Goal: Task Accomplishment & Management: Manage account settings

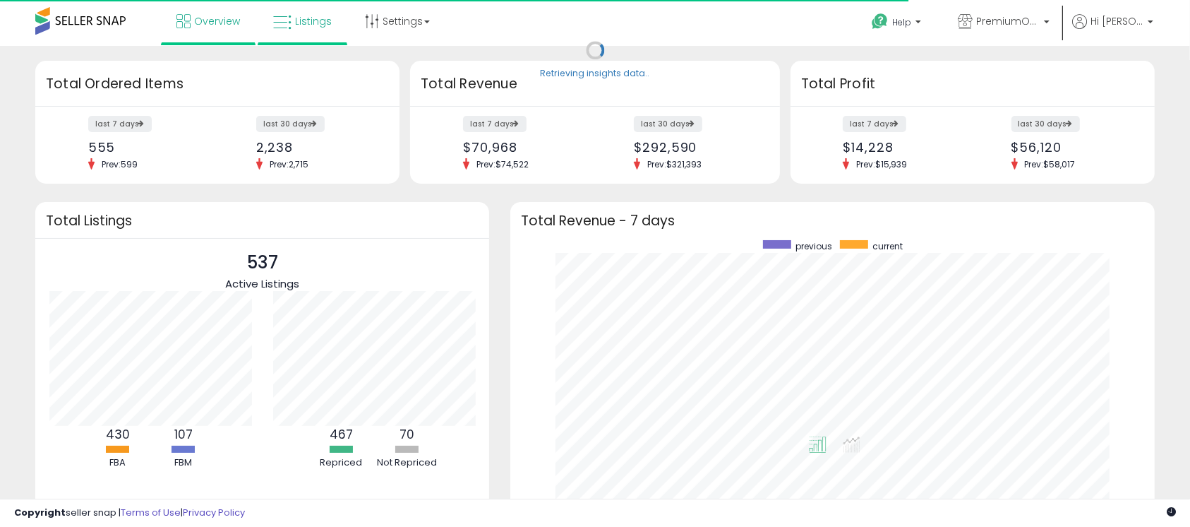
scroll to position [267, 616]
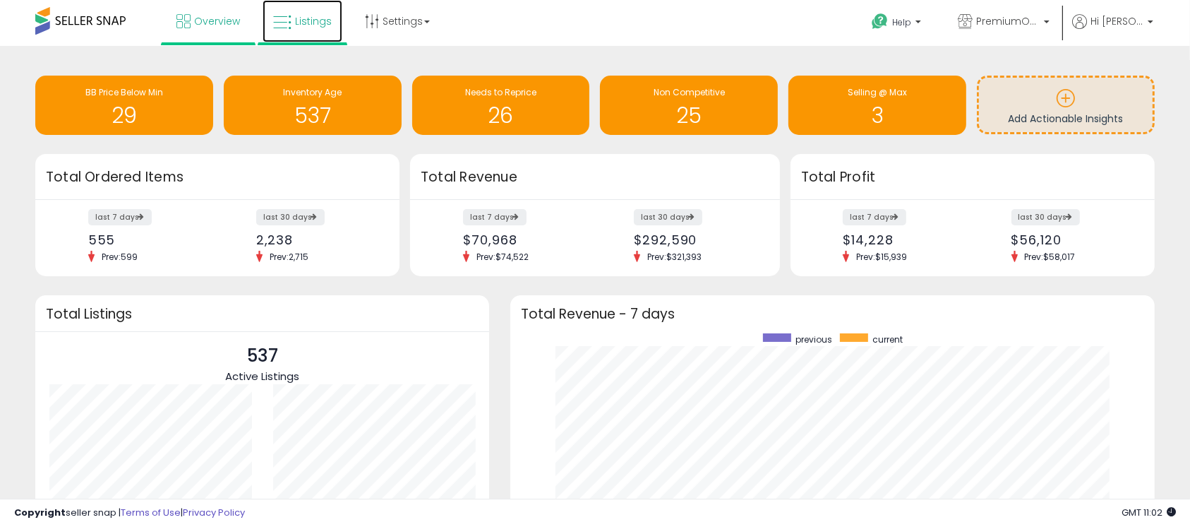
click at [308, 20] on span "Listings" at bounding box center [313, 21] width 37 height 14
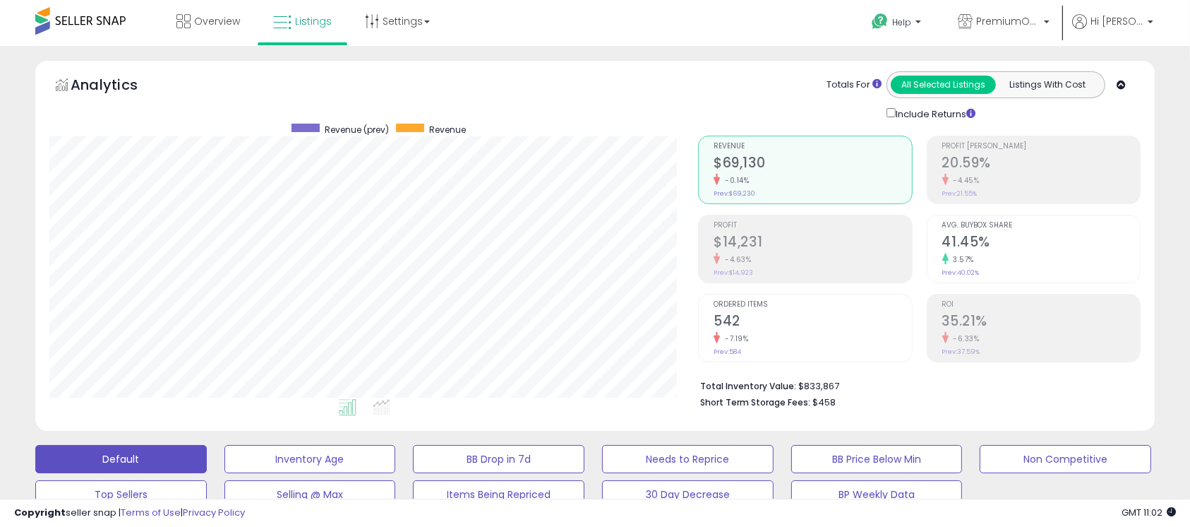
scroll to position [289, 650]
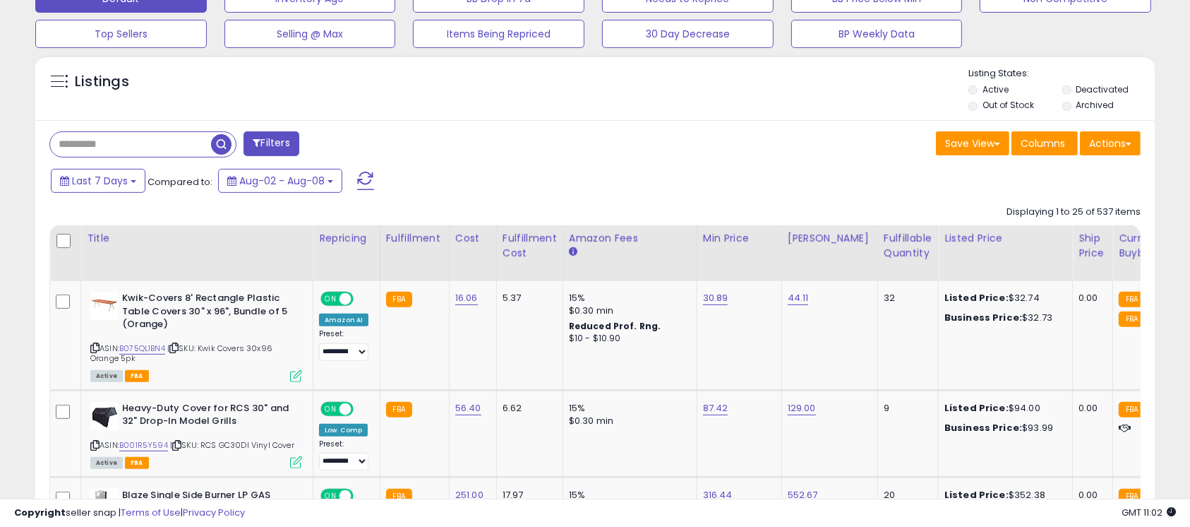
click at [126, 144] on input "text" at bounding box center [130, 144] width 161 height 25
paste input "**********"
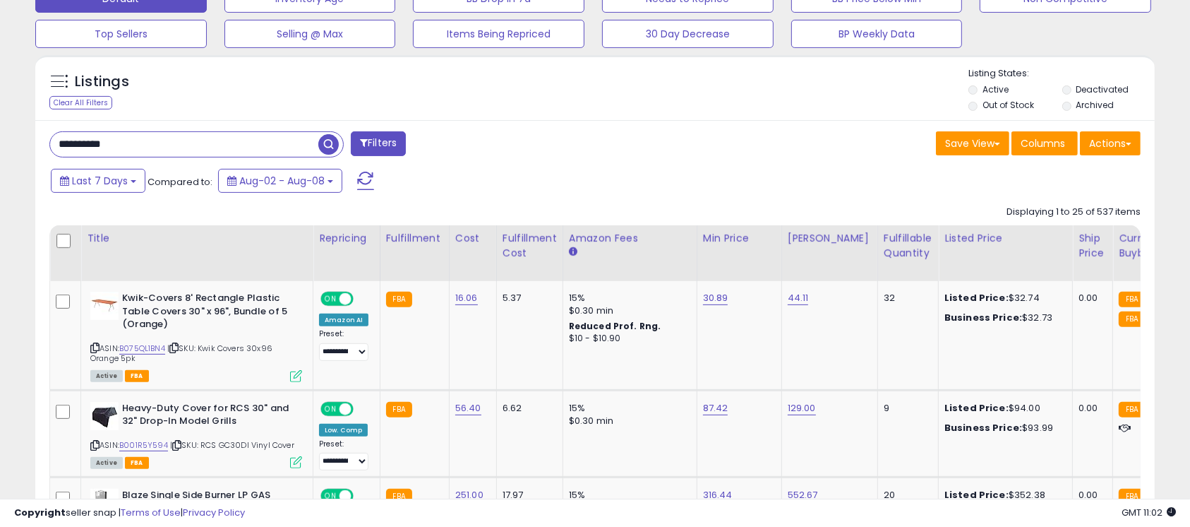
type input "**********"
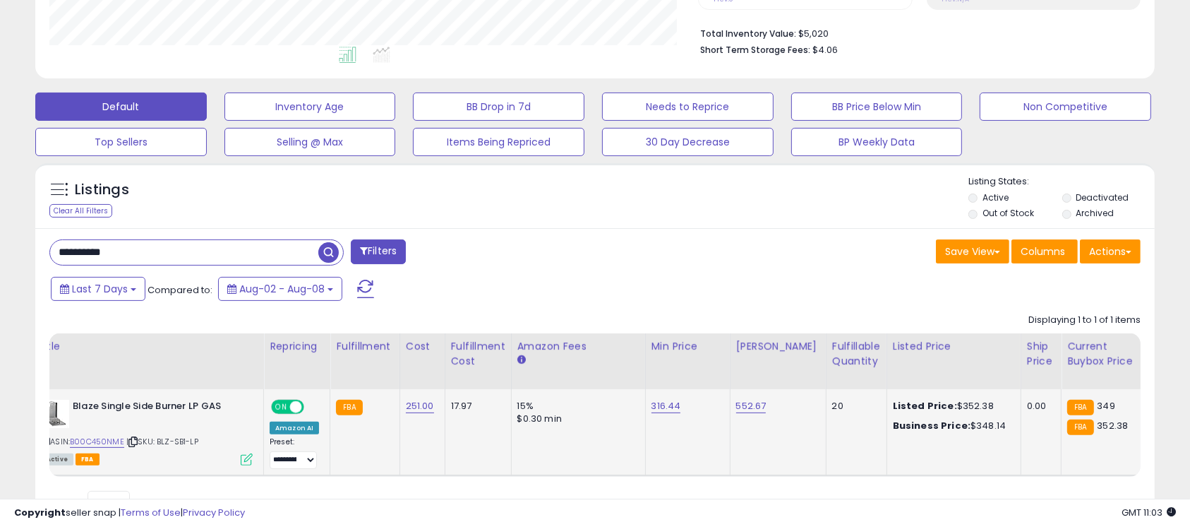
click at [243, 457] on icon at bounding box center [247, 459] width 12 height 12
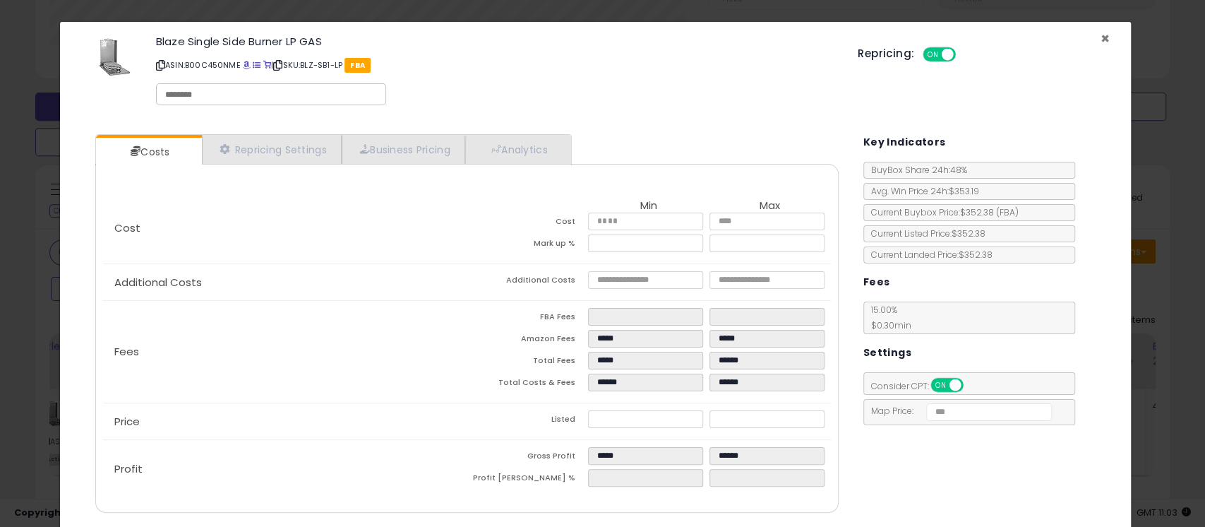
click at [1101, 41] on span "×" at bounding box center [1105, 38] width 9 height 20
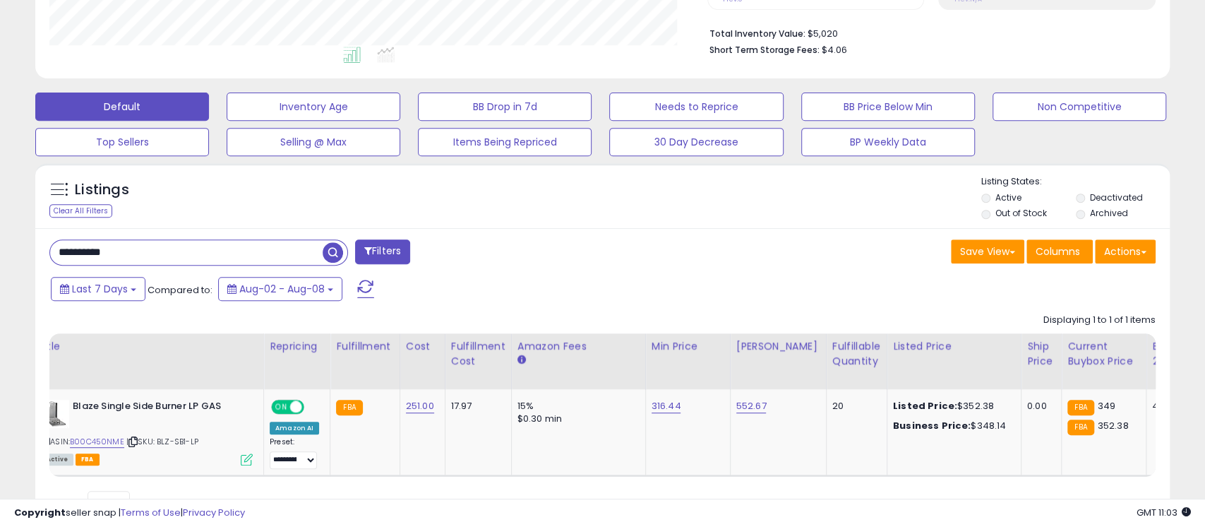
scroll to position [705715, 705355]
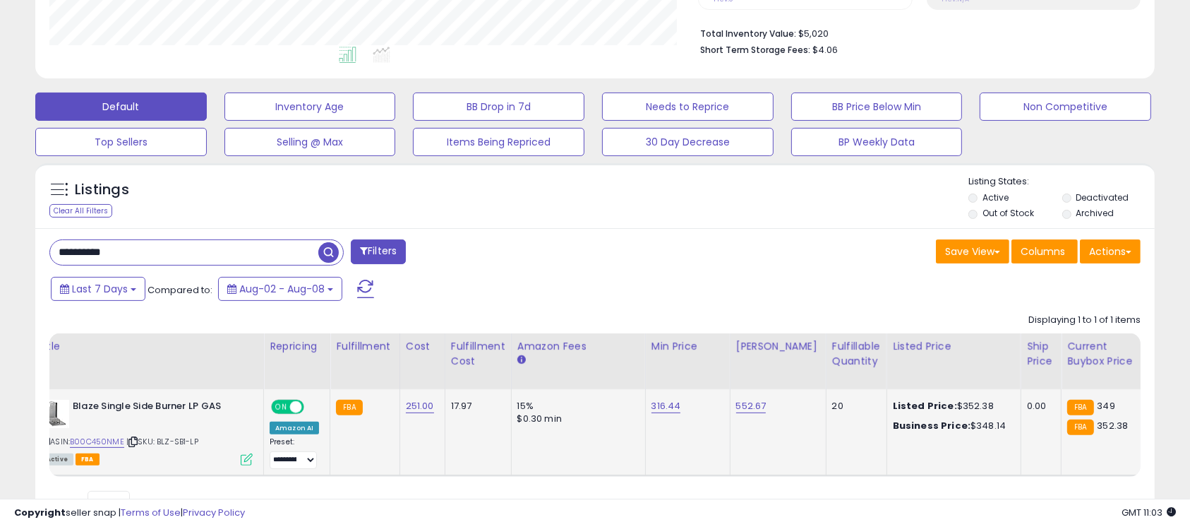
click at [248, 457] on icon at bounding box center [247, 459] width 12 height 12
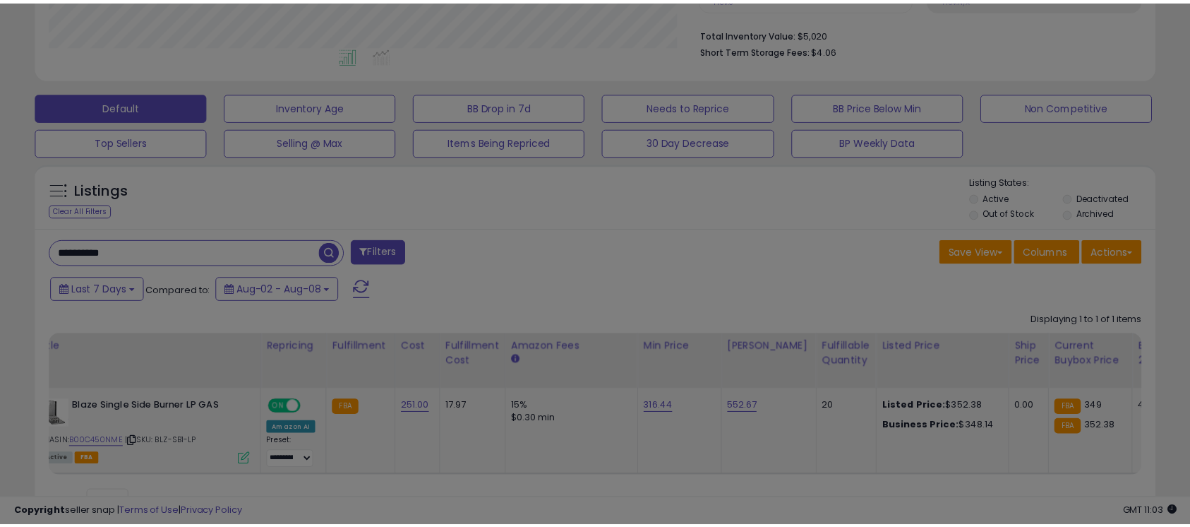
scroll to position [289, 657]
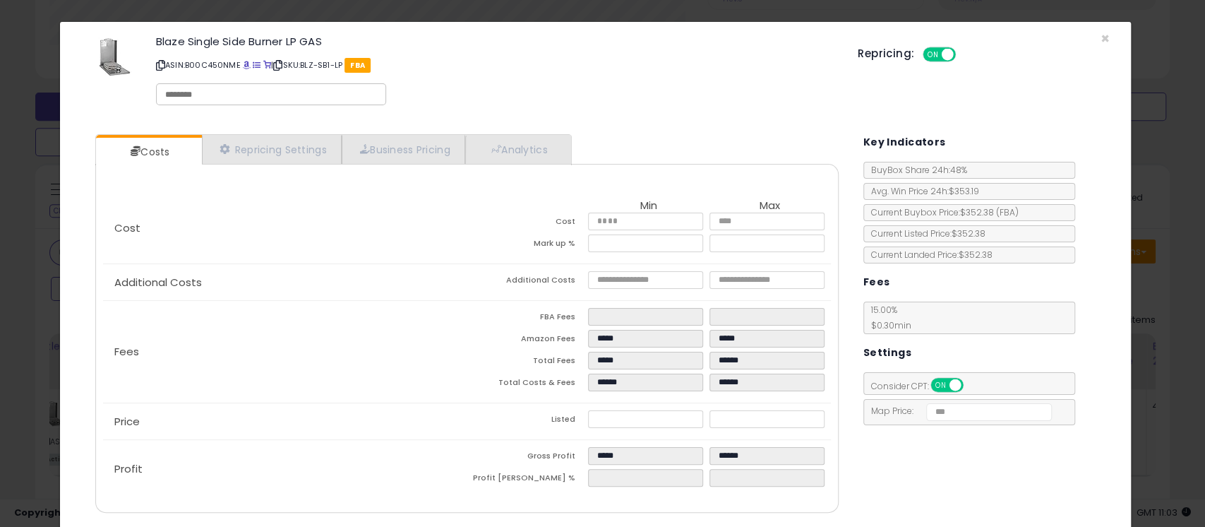
click at [1091, 42] on div "Repricing: ON OFF" at bounding box center [984, 52] width 252 height 20
click at [1101, 37] on span "×" at bounding box center [1105, 38] width 9 height 20
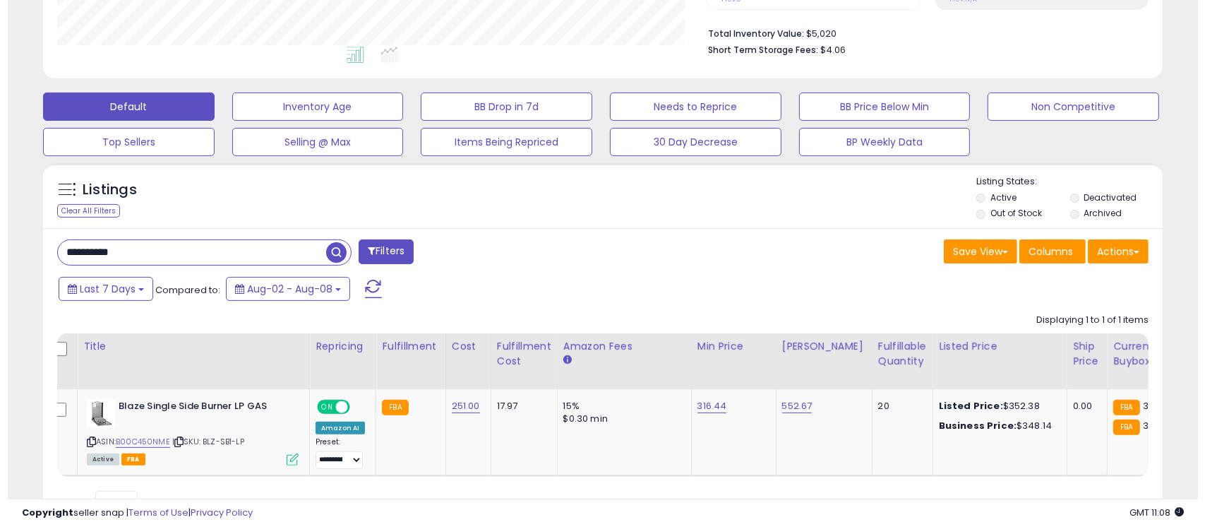
scroll to position [0, 0]
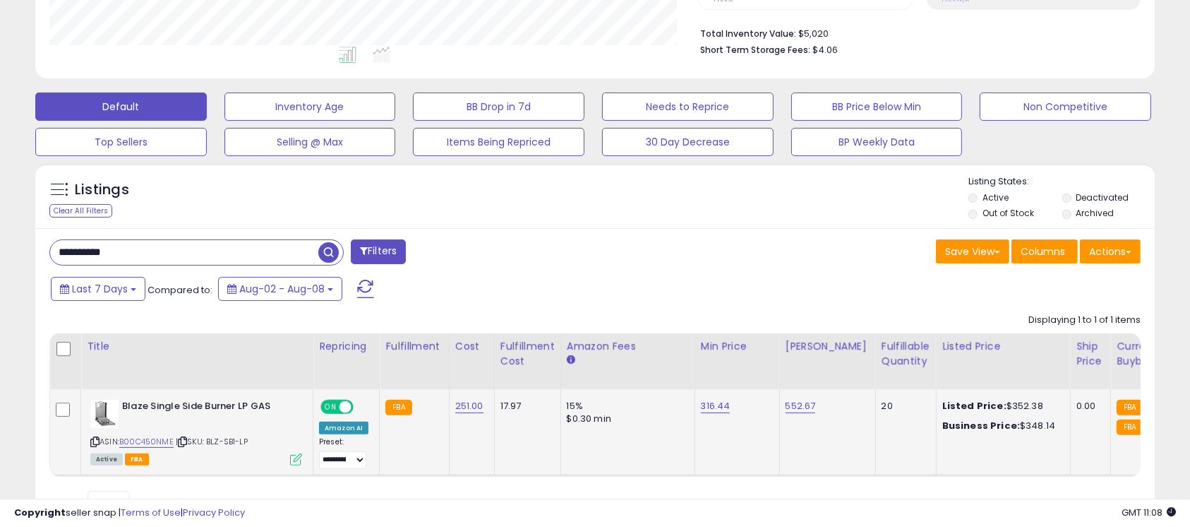
click at [296, 458] on icon at bounding box center [296, 459] width 12 height 12
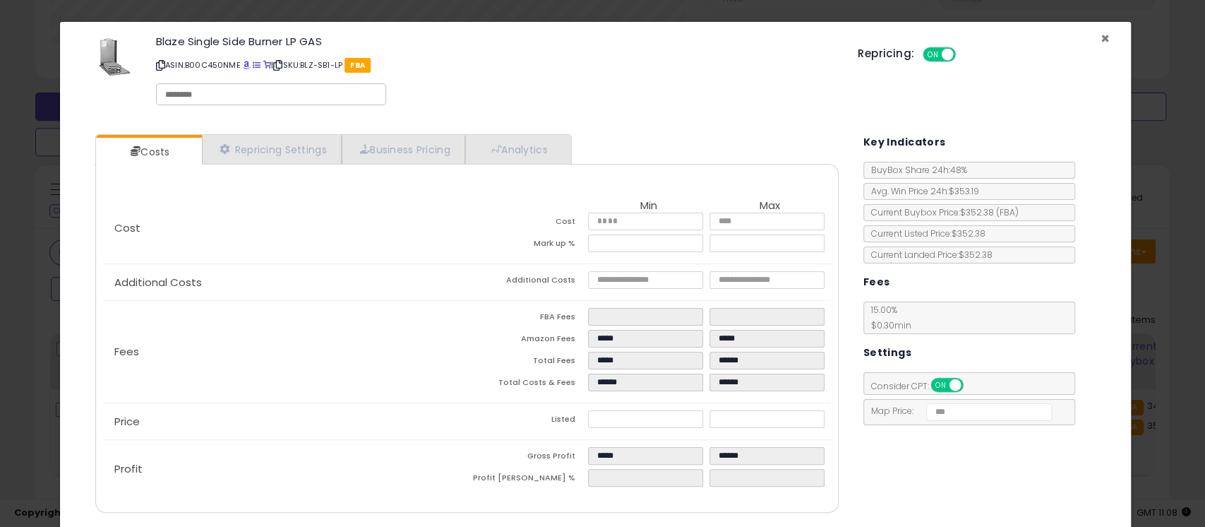
click at [1101, 36] on span "×" at bounding box center [1105, 38] width 9 height 20
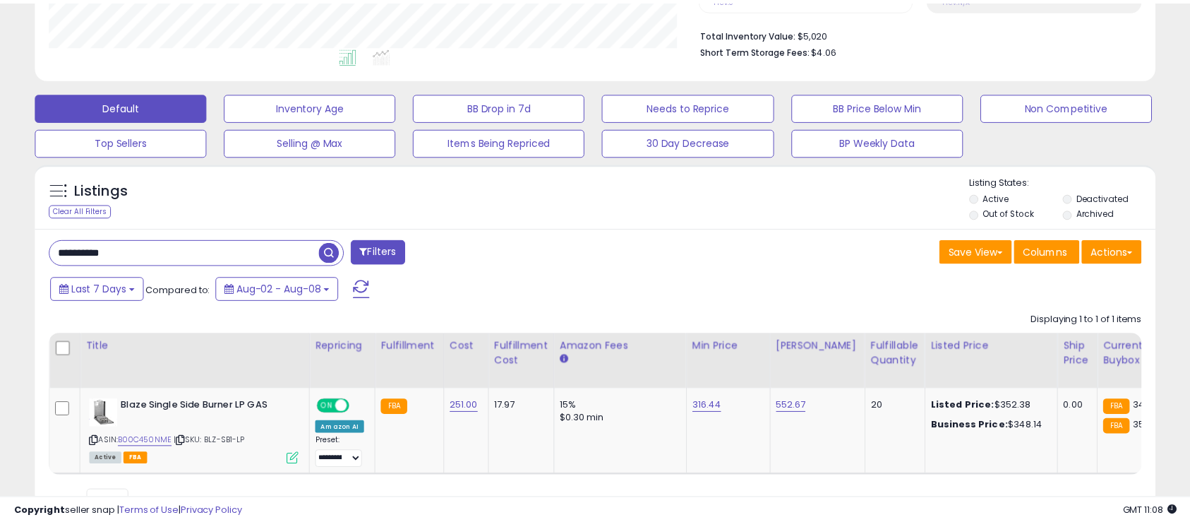
scroll to position [705715, 705355]
